Goal: Task Accomplishment & Management: Manage account settings

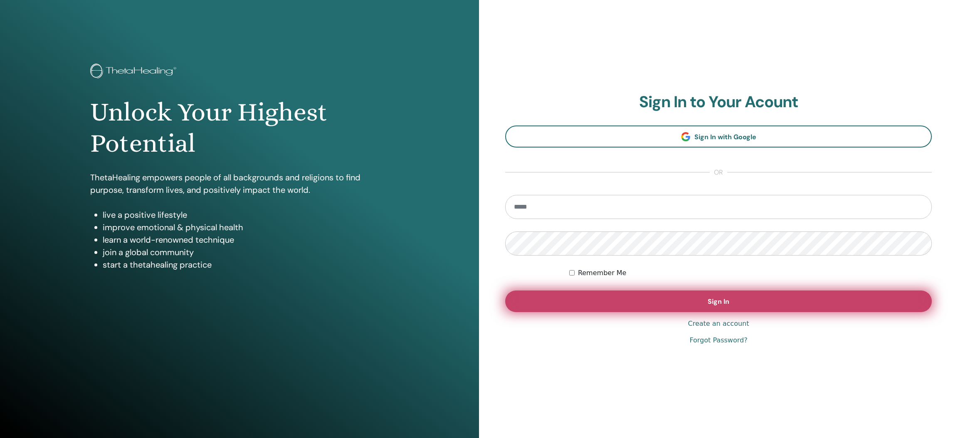
type input "**********"
click at [700, 307] on button "Sign In" at bounding box center [718, 302] width 427 height 22
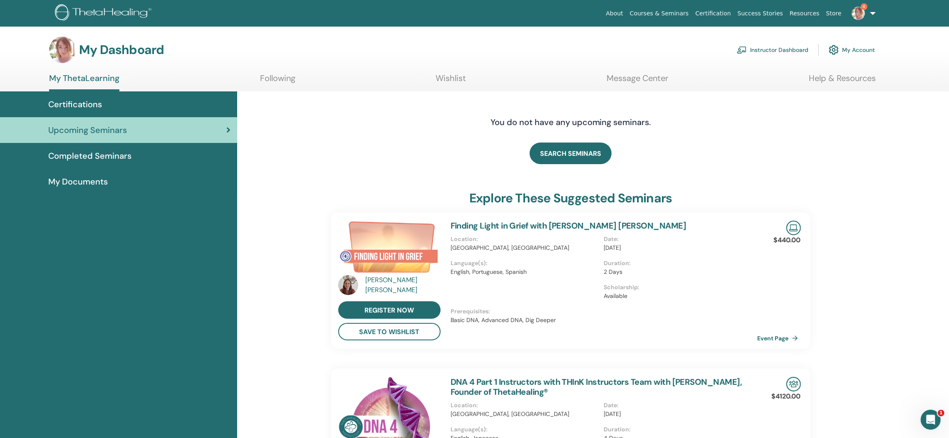
click at [790, 43] on link "Instructor Dashboard" at bounding box center [772, 50] width 72 height 18
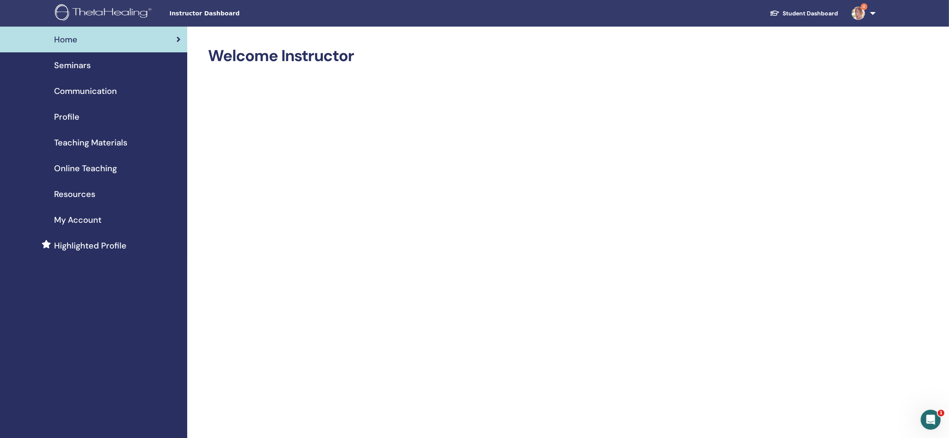
click at [94, 64] on div "Seminars" at bounding box center [94, 65] width 174 height 12
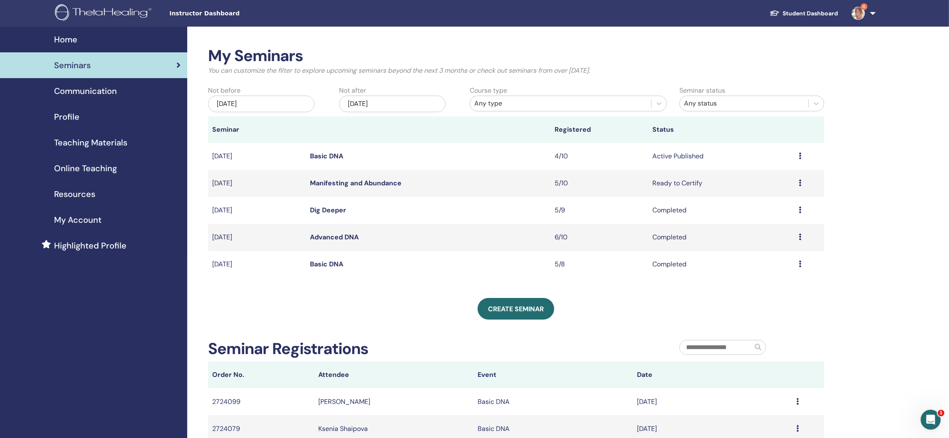
click at [341, 156] on link "Basic DNA" at bounding box center [326, 156] width 33 height 9
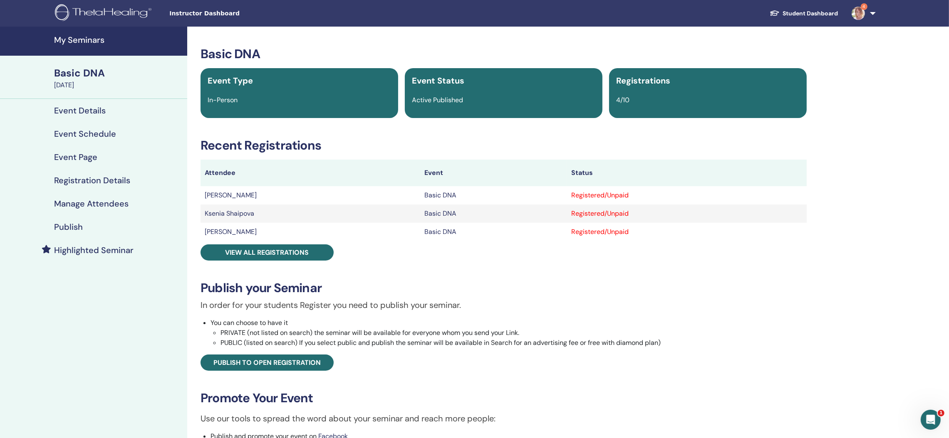
click at [90, 205] on h4 "Manage Attendees" at bounding box center [91, 204] width 74 height 10
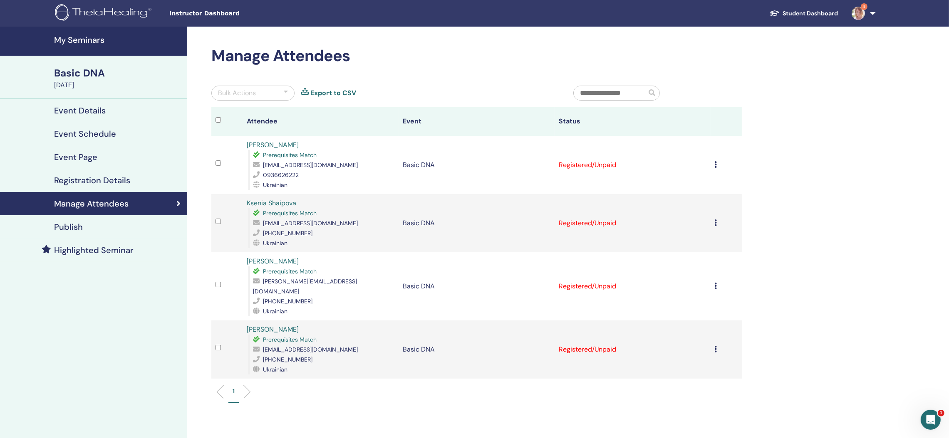
click at [304, 306] on div "Ukrainian" at bounding box center [323, 311] width 141 height 10
click at [101, 159] on div "Event Page" at bounding box center [94, 157] width 174 height 10
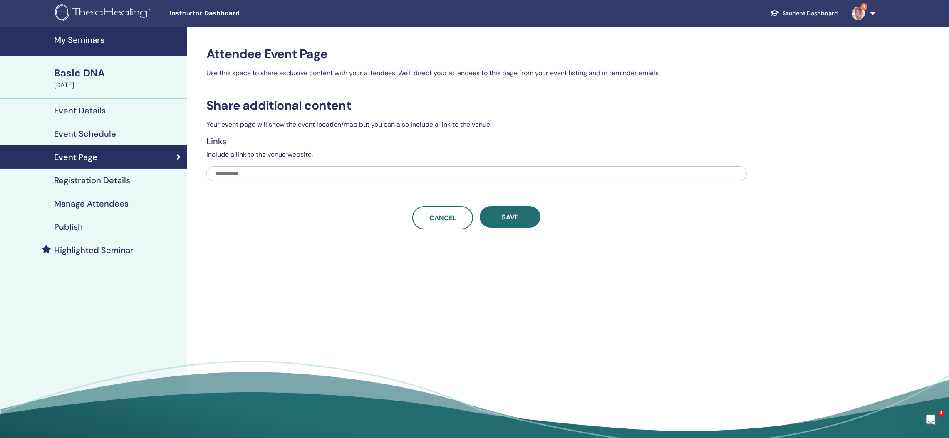
click at [89, 203] on h4 "Manage Attendees" at bounding box center [91, 204] width 74 height 10
